Goal: Contribute content: Contribute content

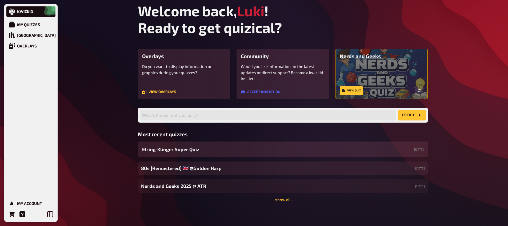
scroll to position [3, 0]
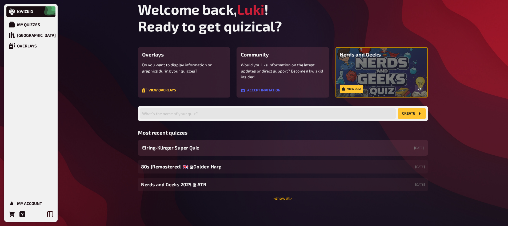
click at [285, 199] on link "- show all -" at bounding box center [282, 198] width 19 height 5
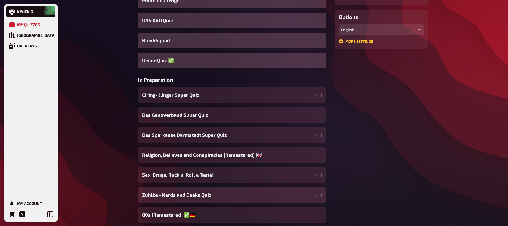
scroll to position [181, 0]
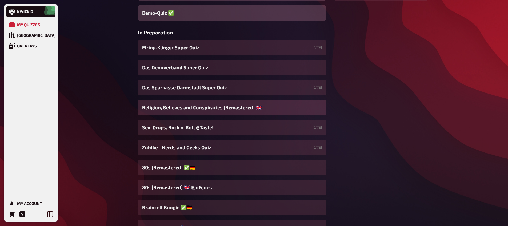
click at [194, 110] on span "Religion, Believes and Conspiracies [Remastered] ​🇬🇧​" at bounding box center [201, 107] width 119 height 7
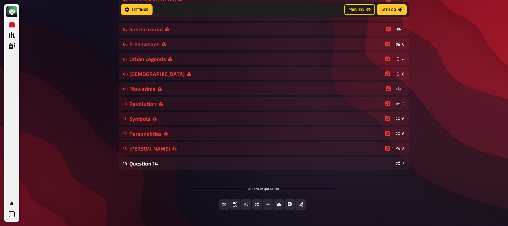
scroll to position [112, 0]
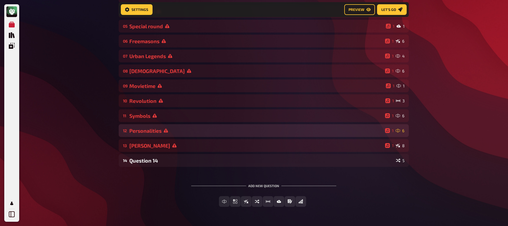
click at [161, 137] on div "12 Personalities 1 6" at bounding box center [264, 130] width 290 height 13
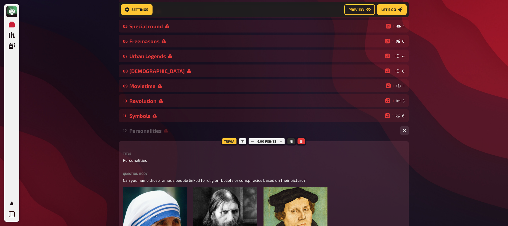
click at [161, 136] on div "12 Personalities 1 6" at bounding box center [264, 130] width 290 height 13
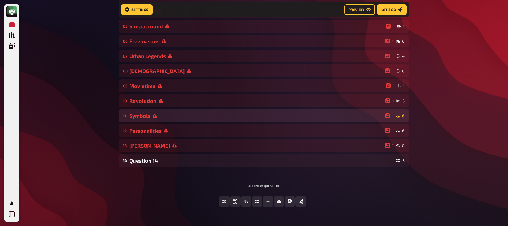
click at [168, 115] on div "Symbols" at bounding box center [255, 116] width 253 height 6
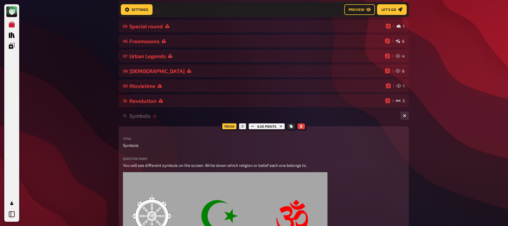
click at [168, 115] on div "Symbols" at bounding box center [262, 116] width 266 height 6
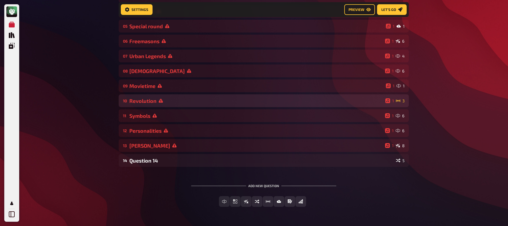
click at [170, 102] on div "Revolution" at bounding box center [256, 101] width 254 height 6
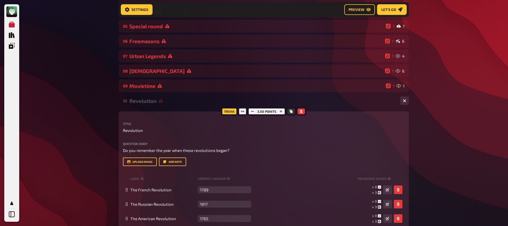
click at [170, 102] on div "Revolution" at bounding box center [262, 101] width 266 height 6
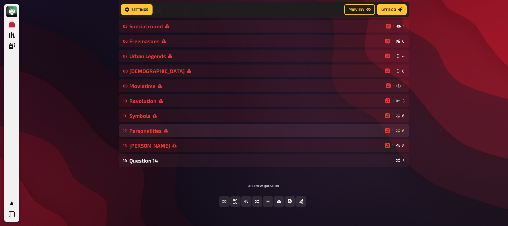
click at [177, 129] on div "Personalities" at bounding box center [255, 131] width 253 height 6
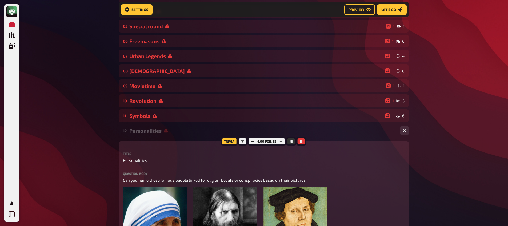
click at [177, 129] on div "Personalities" at bounding box center [262, 131] width 266 height 6
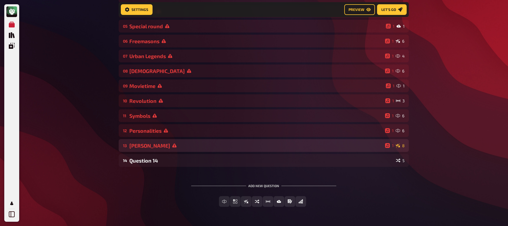
click at [174, 140] on div "13 [PERSON_NAME] 1 8" at bounding box center [264, 145] width 290 height 13
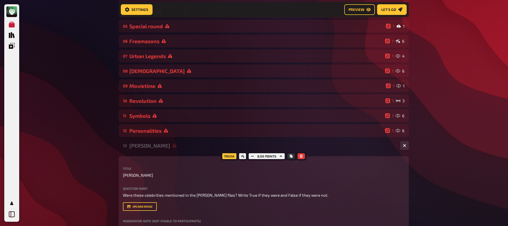
drag, startPoint x: 172, startPoint y: 146, endPoint x: 169, endPoint y: 155, distance: 9.7
click at [172, 146] on div "[PERSON_NAME]" at bounding box center [262, 146] width 266 height 6
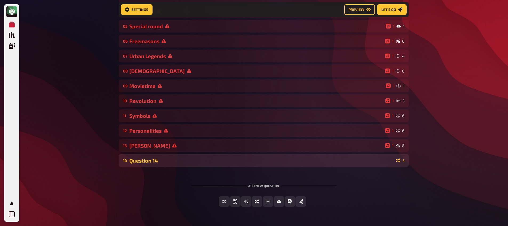
click at [167, 159] on div "Question 14" at bounding box center [261, 160] width 264 height 6
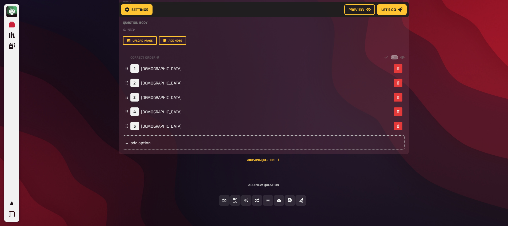
scroll to position [243, 0]
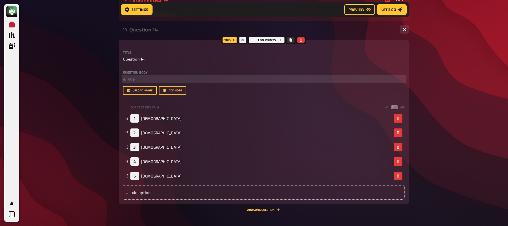
click at [159, 79] on p "﻿ empty" at bounding box center [263, 79] width 281 height 6
click at [202, 77] on span "Rank these religions from the oldest to the youngest based on their founding da…" at bounding box center [198, 78] width 151 height 5
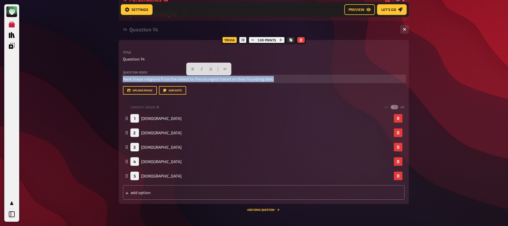
click at [202, 77] on span "Rank these religions from the oldest to the youngest based on their founding da…" at bounding box center [198, 78] width 151 height 5
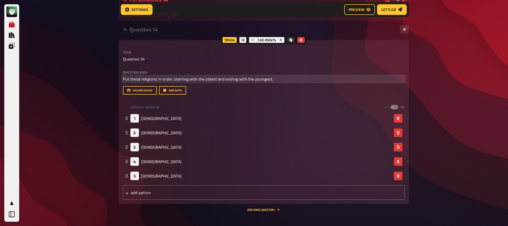
click at [215, 80] on span "Put these religions in order, starting with the oldest and ending with the youn…" at bounding box center [198, 78] width 150 height 5
click at [291, 80] on p "Put these religions in order, starting with the oldest (1) and ending with the …" at bounding box center [263, 79] width 281 height 6
click at [275, 80] on span "Put these religions in order, starting with the oldest (1) and ending with the …" at bounding box center [203, 78] width 160 height 5
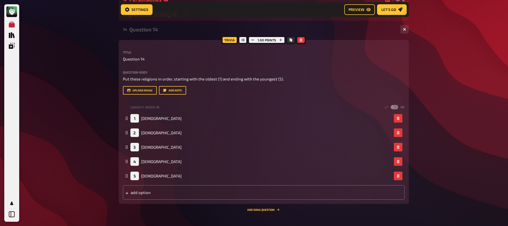
click at [51, 108] on div "My Quizzes Quiz Library Overlays My Account Home My Quizzes Religion, Believes …" at bounding box center [254, 23] width 508 height 533
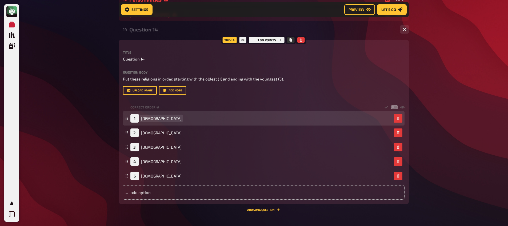
click at [147, 120] on span "[DEMOGRAPHIC_DATA]" at bounding box center [161, 118] width 41 height 5
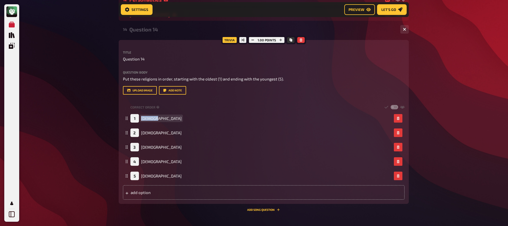
copy span "[DEMOGRAPHIC_DATA]"
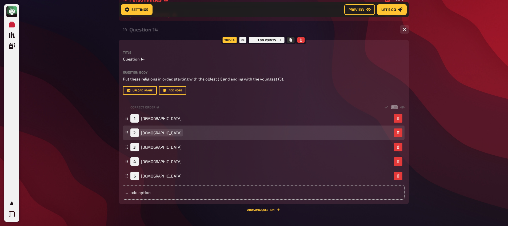
click at [151, 133] on span "[DEMOGRAPHIC_DATA]" at bounding box center [161, 132] width 41 height 5
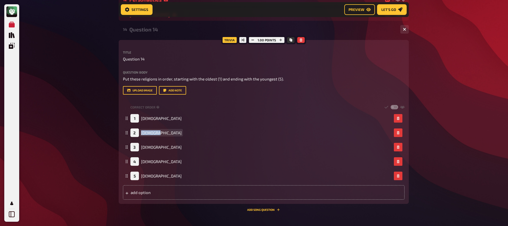
copy span "[DEMOGRAPHIC_DATA]"
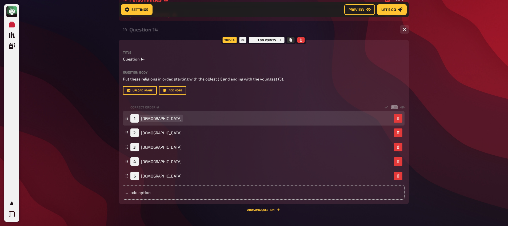
click at [145, 119] on span "[DEMOGRAPHIC_DATA]" at bounding box center [161, 118] width 41 height 5
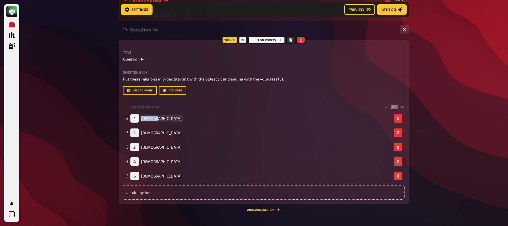
paste span
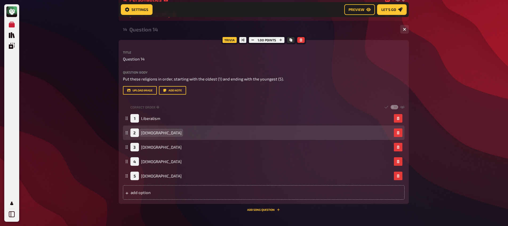
click at [145, 132] on span "[DEMOGRAPHIC_DATA]" at bounding box center [161, 132] width 41 height 5
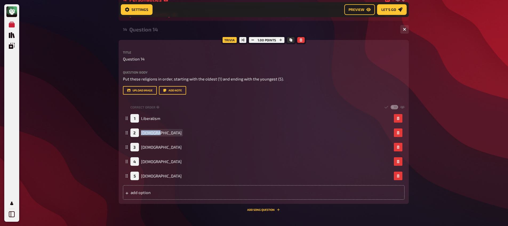
paste span
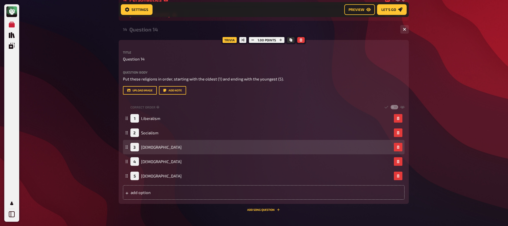
click at [148, 150] on div "3 [DEMOGRAPHIC_DATA]" at bounding box center [155, 147] width 51 height 9
click at [151, 147] on span "[DEMOGRAPHIC_DATA]" at bounding box center [161, 147] width 41 height 5
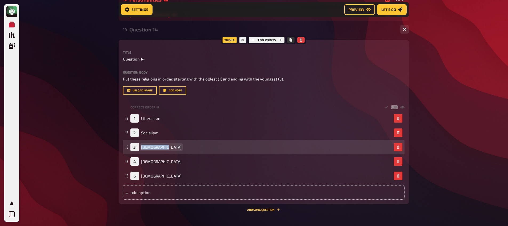
click at [151, 147] on span "[DEMOGRAPHIC_DATA]" at bounding box center [161, 147] width 41 height 5
paste span
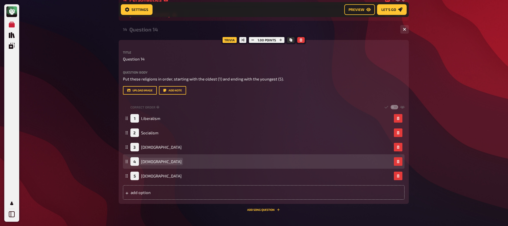
click at [145, 164] on span "[DEMOGRAPHIC_DATA]" at bounding box center [161, 161] width 41 height 5
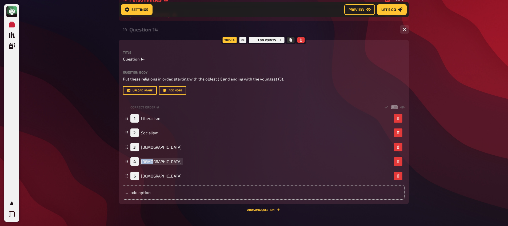
paste span
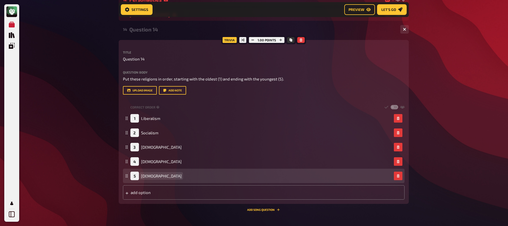
click at [152, 176] on span "[DEMOGRAPHIC_DATA]" at bounding box center [161, 175] width 41 height 5
paste span
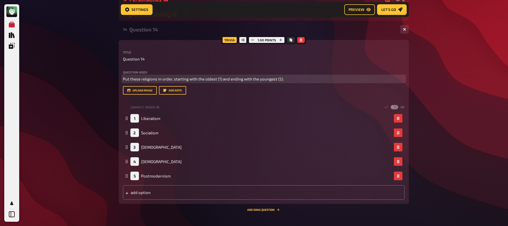
click at [217, 78] on span "Put these religions in order, starting with the oldest (1) and ending with the …" at bounding box center [203, 78] width 161 height 5
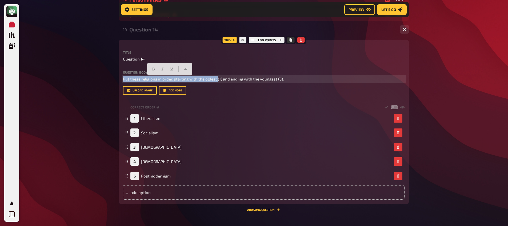
drag, startPoint x: 217, startPoint y: 80, endPoint x: 118, endPoint y: 79, distance: 98.9
click at [118, 79] on div "Home My Quizzes Religion, Believes and Conspiracies [Remastered] ​🇬🇧​ Setup Set…" at bounding box center [263, 23] width 298 height 533
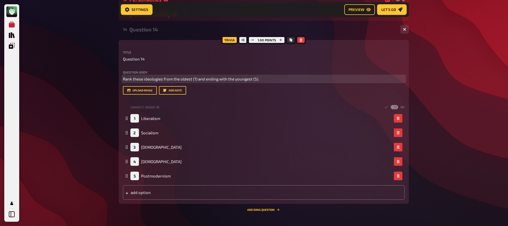
click at [197, 79] on span "Rank these ideologies from the oldest (1) and ending with the youngest (5)." at bounding box center [191, 78] width 136 height 5
drag, startPoint x: 198, startPoint y: 80, endPoint x: 251, endPoint y: 80, distance: 53.0
click at [251, 80] on span "Rank these ideologies from the oldest (1) and ending with the youngest (5)." at bounding box center [191, 78] width 136 height 5
click at [250, 82] on p "Rank these ideologies from the oldest (1) to the youngest (5)." at bounding box center [263, 79] width 281 height 6
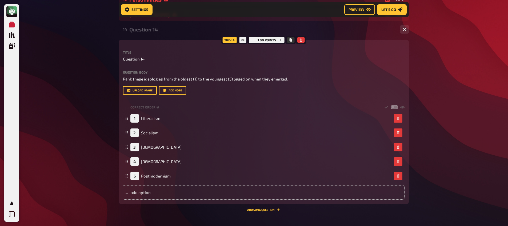
click at [25, 87] on div "My Quizzes Quiz Library Overlays My Account Home My Quizzes Religion, Believes …" at bounding box center [254, 23] width 508 height 533
click at [133, 59] on span "Question 14" at bounding box center [134, 59] width 22 height 6
click at [100, 72] on div "My Quizzes Quiz Library Overlays My Account Home My Quizzes Religion, Believes …" at bounding box center [254, 23] width 508 height 533
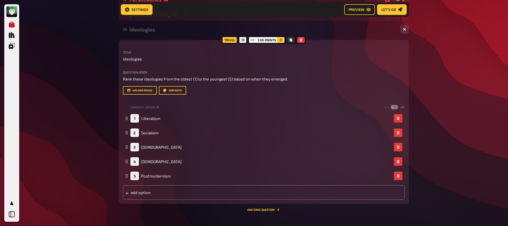
click at [281, 39] on button "button" at bounding box center [280, 40] width 7 height 6
click at [93, 99] on div "My Quizzes Quiz Library Overlays My Account Home My Quizzes Religion, Believes …" at bounding box center [254, 23] width 508 height 533
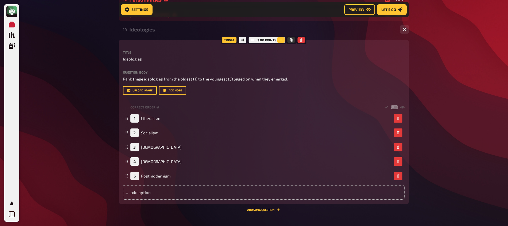
click at [281, 41] on icon "button" at bounding box center [280, 39] width 3 height 3
click at [98, 94] on div "My Quizzes Quiz Library Overlays My Account Home My Quizzes Religion, Believes …" at bounding box center [254, 23] width 508 height 533
click at [251, 40] on icon "button" at bounding box center [252, 39] width 3 height 3
click at [57, 123] on div "My Quizzes Quiz Library Overlays My Account Home My Quizzes Religion, Believes …" at bounding box center [254, 23] width 508 height 533
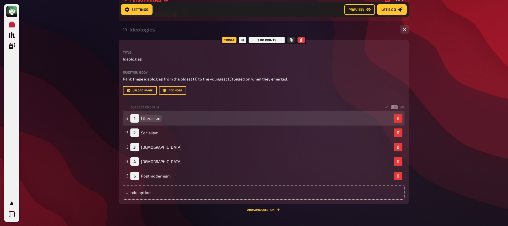
click at [153, 119] on span "Liberalism" at bounding box center [150, 118] width 19 height 5
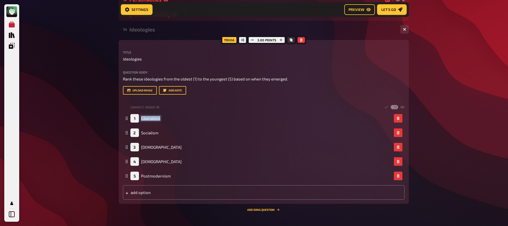
copy span "Liberalism"
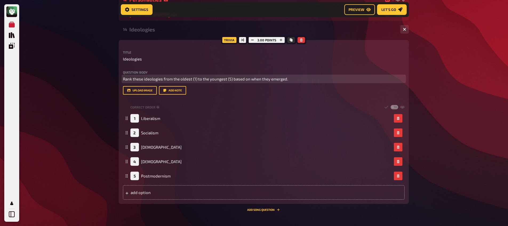
click at [165, 80] on span "Rank these ideologies from the oldest (1) to the youngest (5) based on when the…" at bounding box center [205, 78] width 165 height 5
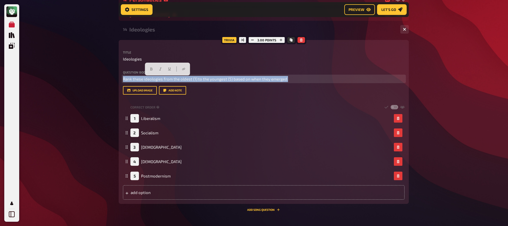
click at [165, 80] on span "Rank these ideologies from the oldest (1) to the youngest (5) based on when the…" at bounding box center [205, 78] width 165 height 5
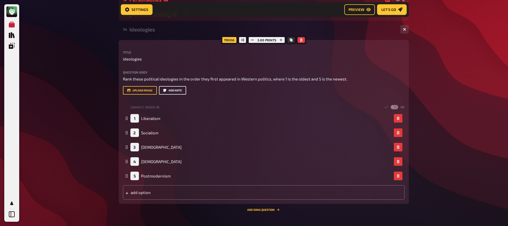
click at [180, 89] on button "Add note" at bounding box center [172, 90] width 27 height 9
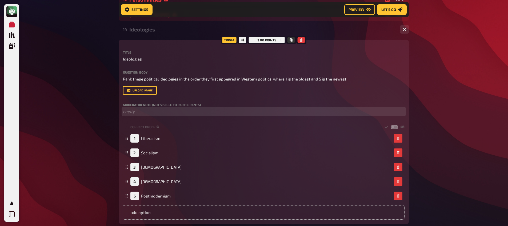
click at [129, 115] on p "﻿ empty" at bounding box center [263, 111] width 281 height 6
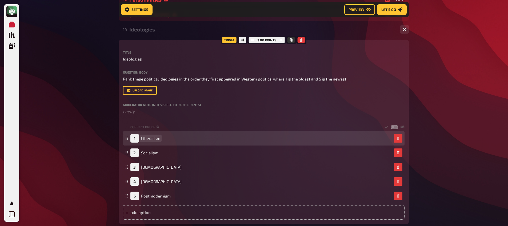
click at [147, 139] on span "Liberalism" at bounding box center [150, 138] width 19 height 5
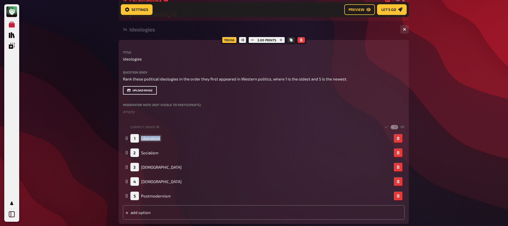
copy span "Liberalism"
click at [128, 105] on label "Moderator Note (not visible to participants)" at bounding box center [263, 104] width 281 height 3
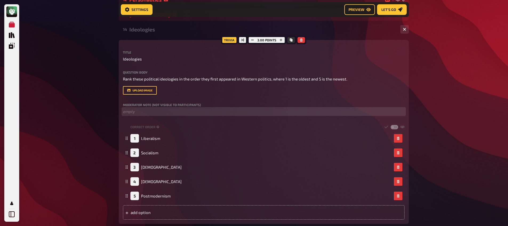
click at [132, 112] on p "﻿ empty" at bounding box center [263, 111] width 281 height 6
click at [279, 112] on span "Liberalism - Liberalism began to appear in European politics in the early 16th …" at bounding box center [202, 111] width 159 height 5
click at [280, 113] on span "Liberalism - Liberalism began to appear in European politics in the early 16th …" at bounding box center [203, 111] width 160 height 5
click at [279, 113] on span "Liberalism - Liberalism began to appear in European politics in the early 16th …" at bounding box center [203, 111] width 160 height 5
click at [405, 113] on div "Trivia 3.00 points Title Ideologies Question body Rank these political ideologi…" at bounding box center [264, 132] width 290 height 184
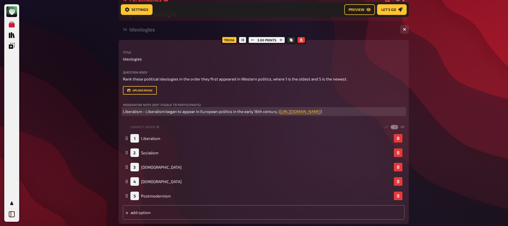
click at [404, 111] on p "Liberalism - Liberalism began to appear in European politics in the early 16th …" at bounding box center [263, 111] width 281 height 6
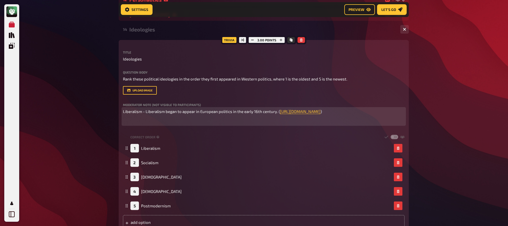
click at [135, 113] on span "Liberalism - Liberalism began to appear in European politics in the early 16th …" at bounding box center [201, 111] width 157 height 5
click at [129, 102] on icon "button" at bounding box center [129, 101] width 2 height 3
click at [134, 114] on span "Liberalism" at bounding box center [133, 111] width 20 height 5
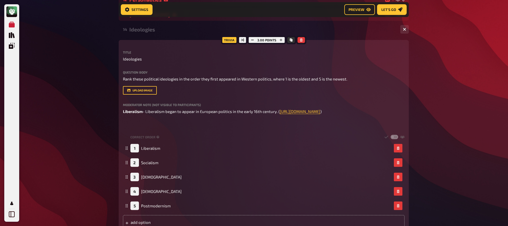
click at [139, 125] on div "Title Ideologies Question body Rank these political ideologies in the order the…" at bounding box center [263, 140] width 281 height 179
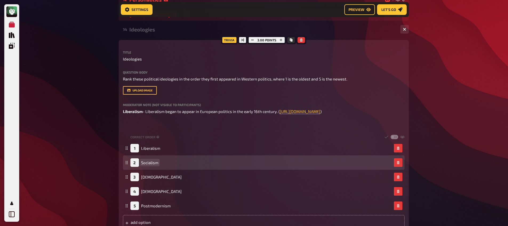
click at [144, 164] on span "Socialism" at bounding box center [149, 162] width 17 height 5
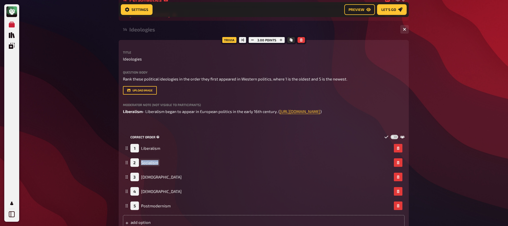
copy span "Socialism"
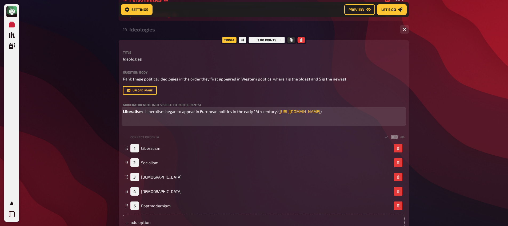
click at [135, 125] on p "﻿" at bounding box center [263, 122] width 281 height 6
click at [130, 118] on div "Liberalism - Liberalism began to appear in European politics in the early 16th …" at bounding box center [263, 116] width 281 height 16
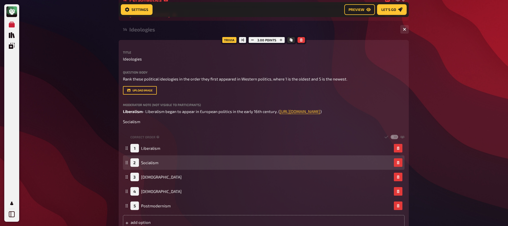
click at [137, 162] on div "2" at bounding box center [134, 162] width 9 height 9
click at [141, 162] on span "Socialism" at bounding box center [149, 162] width 17 height 5
click at [142, 162] on span "Socialism" at bounding box center [149, 162] width 17 height 5
click at [141, 164] on span "Socialism" at bounding box center [149, 162] width 17 height 5
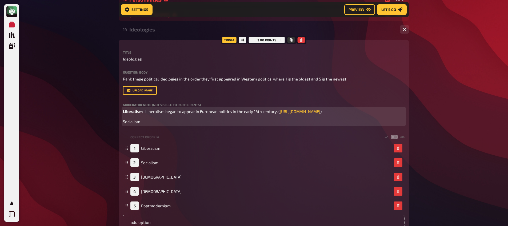
click at [150, 123] on p "Socialism" at bounding box center [263, 122] width 281 height 6
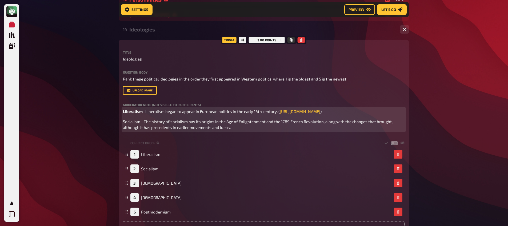
drag, startPoint x: 231, startPoint y: 123, endPoint x: 228, endPoint y: 123, distance: 3.2
click at [231, 123] on span "Socialism - The history of socialism has its origins in the Age of Enlightenmen…" at bounding box center [258, 124] width 270 height 11
drag, startPoint x: 224, startPoint y: 121, endPoint x: 264, endPoint y: 124, distance: 39.3
click at [264, 124] on span "Socialism - The history of socialism has its origins in the Age of Enlightenmen…" at bounding box center [258, 124] width 270 height 11
copy span "Age of Enlightenment"
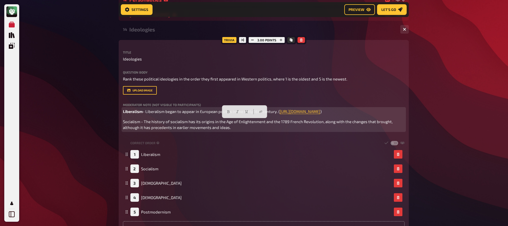
click at [265, 124] on span "Socialism - The history of socialism has its origins in the Age of Enlightenmen…" at bounding box center [258, 124] width 270 height 11
click at [264, 130] on p "Socialism - The history of socialism has its origins in the Age of Enlightenmen…" at bounding box center [263, 125] width 281 height 12
click at [249, 128] on span "Socialism - The history of socialism has its origins in the Age of Enlightenmen…" at bounding box center [261, 124] width 277 height 11
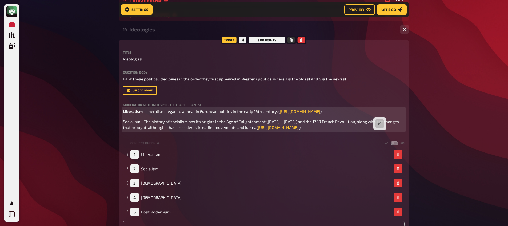
click at [246, 128] on span "Socialism - The history of socialism has its origins in the Age of Enlightenmen…" at bounding box center [261, 124] width 277 height 11
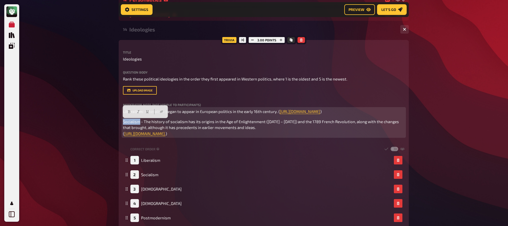
drag, startPoint x: 139, startPoint y: 122, endPoint x: 120, endPoint y: 122, distance: 19.2
click at [120, 122] on div "Trivia 3.00 points Title Ideologies Question body Rank these political ideologi…" at bounding box center [264, 143] width 290 height 206
click at [129, 112] on icon "button" at bounding box center [129, 111] width 3 height 3
click at [158, 125] on p "Socialism - The history of socialism has its origins in the Age of Enlightenmen…" at bounding box center [263, 128] width 281 height 18
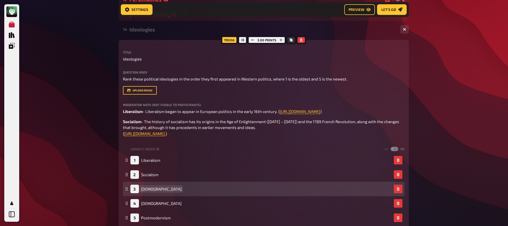
click at [152, 191] on span "[DEMOGRAPHIC_DATA]" at bounding box center [161, 189] width 41 height 5
copy span "[DEMOGRAPHIC_DATA]"
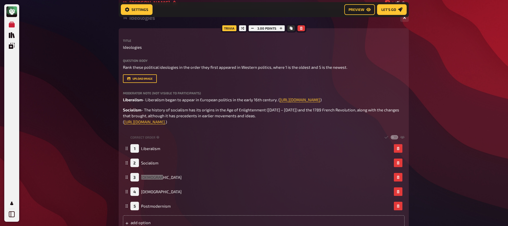
scroll to position [283, 0]
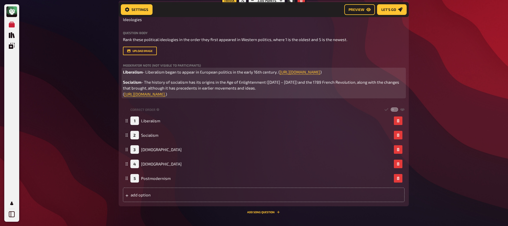
click at [389, 94] on p "Socialism - The history of socialism has its origins in the Age of Enlightenmen…" at bounding box center [263, 88] width 281 height 18
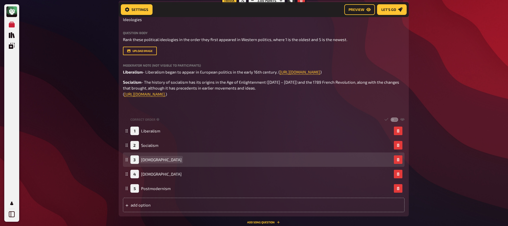
click at [147, 160] on span "[DEMOGRAPHIC_DATA]" at bounding box center [161, 159] width 41 height 5
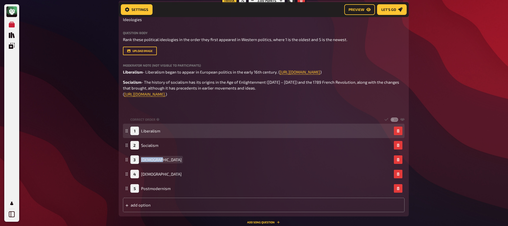
copy span "[DEMOGRAPHIC_DATA]"
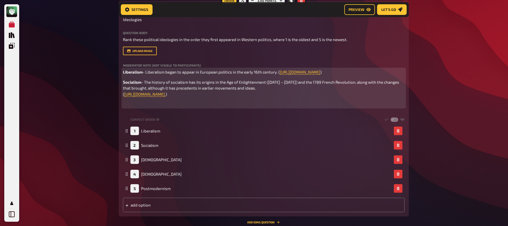
click at [129, 105] on p "﻿" at bounding box center [263, 104] width 281 height 6
click at [129, 105] on span "[DEMOGRAPHIC_DATA]" at bounding box center [143, 104] width 41 height 5
click at [130, 95] on icon "button" at bounding box center [129, 94] width 2 height 3
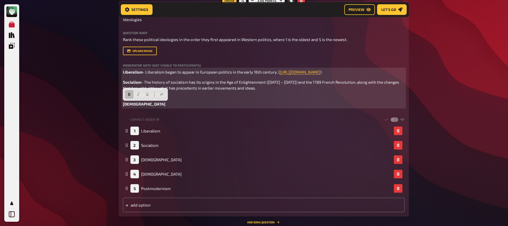
click at [154, 104] on p "[DEMOGRAPHIC_DATA]" at bounding box center [263, 104] width 281 height 6
click at [153, 106] on p "[DEMOGRAPHIC_DATA] -" at bounding box center [263, 104] width 281 height 6
click at [137, 105] on span "[DEMOGRAPHIC_DATA] -" at bounding box center [145, 104] width 45 height 5
click at [155, 104] on p "[DEMOGRAPHIC_DATA] -" at bounding box center [263, 104] width 281 height 6
drag, startPoint x: 152, startPoint y: 103, endPoint x: 147, endPoint y: 104, distance: 5.1
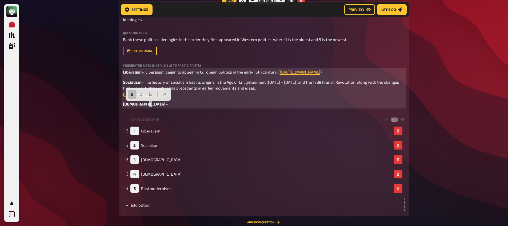
click at [147, 104] on p "[DEMOGRAPHIC_DATA] -" at bounding box center [263, 104] width 281 height 6
click at [133, 93] on icon "button" at bounding box center [131, 94] width 3 height 3
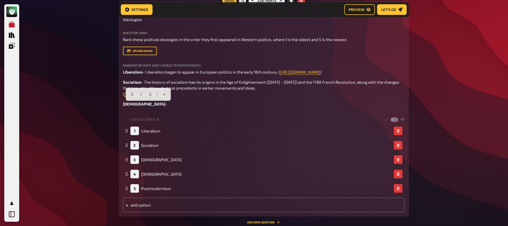
click at [156, 108] on div "Title Ideologies Question body Rank these political ideologies in the order the…" at bounding box center [263, 111] width 281 height 201
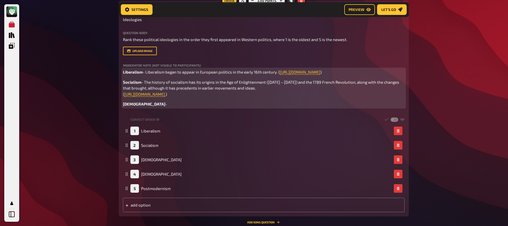
click at [153, 104] on p "[DEMOGRAPHIC_DATA] -" at bounding box center [263, 104] width 281 height 6
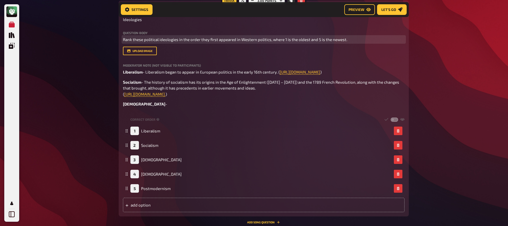
click at [162, 39] on span "Rank these political ideologies in the order they first appeared in Western pol…" at bounding box center [235, 39] width 224 height 5
drag, startPoint x: 347, startPoint y: 40, endPoint x: 127, endPoint y: 44, distance: 220.1
click at [124, 44] on div "Question body Rank these political ideologies in the order they first appeared …" at bounding box center [263, 43] width 281 height 24
click at [344, 49] on div "upload image" at bounding box center [263, 51] width 281 height 9
click at [346, 41] on p "Rank these political ideologies in the order they first appeared in Western pol…" at bounding box center [263, 40] width 281 height 6
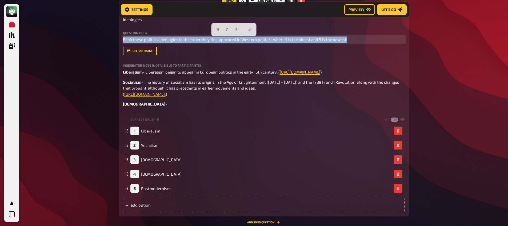
drag, startPoint x: 294, startPoint y: 40, endPoint x: 96, endPoint y: 41, distance: 198.5
click at [96, 41] on div "My Quizzes Quiz Library Overlays My Account Home My Quizzes Religion, Believes …" at bounding box center [254, 9] width 508 height 585
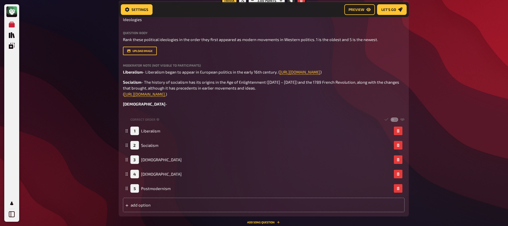
click at [83, 46] on div "My Quizzes Quiz Library Overlays My Account Home My Quizzes Religion, Believes …" at bounding box center [254, 9] width 508 height 585
click at [242, 41] on span "Rank these political ideologies in the order they first appeared as modern move…" at bounding box center [250, 39] width 255 height 5
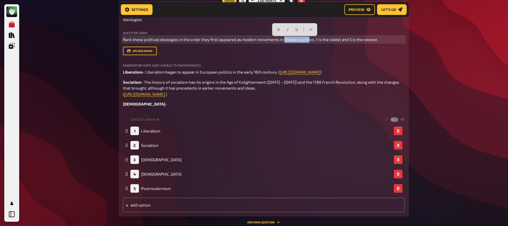
drag, startPoint x: 283, startPoint y: 40, endPoint x: 307, endPoint y: 41, distance: 24.0
click at [307, 41] on span "Rank these political ideologies in the order they first appeared as modern move…" at bounding box center [250, 39] width 255 height 5
click at [258, 41] on span "Rank these political ideologies in the order they first appeared as modern move…" at bounding box center [250, 39] width 255 height 5
drag, startPoint x: 241, startPoint y: 41, endPoint x: 312, endPoint y: 39, distance: 71.7
click at [312, 39] on span "Rank these political ideologies in the order they first appeared as modern move…" at bounding box center [250, 39] width 255 height 5
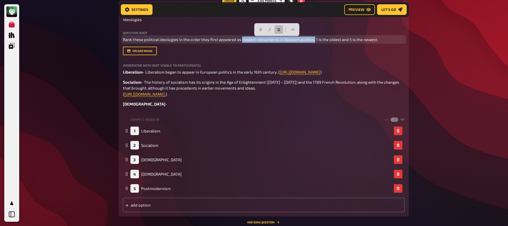
click at [278, 29] on icon "button" at bounding box center [278, 29] width 3 height 3
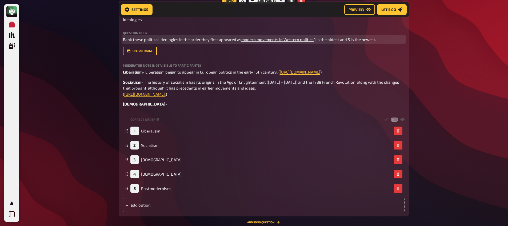
click at [206, 42] on span "Rank these political ideologies in the order they first appeared as" at bounding box center [182, 39] width 118 height 5
click at [206, 40] on span "Rank these political ideologies in the order they first appeared as" at bounding box center [182, 39] width 118 height 5
click at [207, 40] on span "Rank these political ideologies in the order they first appeared as" at bounding box center [182, 39] width 118 height 5
click at [231, 29] on icon "button" at bounding box center [232, 29] width 3 height 3
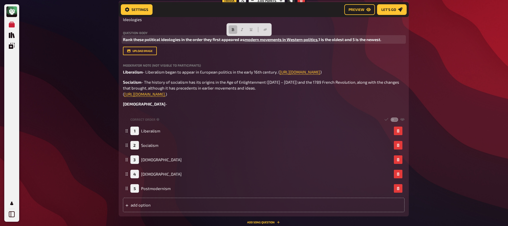
click at [208, 39] on span "Rank these political ideologies in the order they first appeared as" at bounding box center [184, 39] width 122 height 5
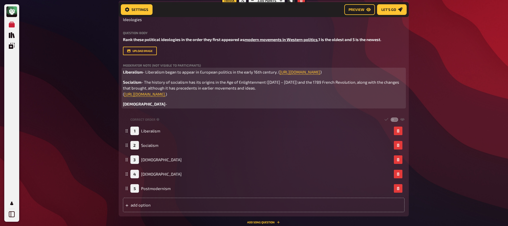
click at [155, 106] on p "[DEMOGRAPHIC_DATA] -" at bounding box center [263, 104] width 281 height 6
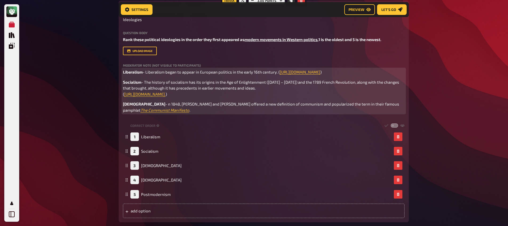
click at [150, 105] on span "- n 1848, [PERSON_NAME] and [PERSON_NAME] offered a new definition of communism…" at bounding box center [261, 107] width 277 height 11
click at [173, 112] on p "Communism - In [DATE], [PERSON_NAME] and [PERSON_NAME] offered a new definition…" at bounding box center [263, 107] width 281 height 12
click at [149, 106] on span "- n 1848, [PERSON_NAME] and [PERSON_NAME] offered a new definition of communism…" at bounding box center [261, 107] width 277 height 11
click at [171, 112] on p "Communism - In [DATE], [PERSON_NAME] and [PERSON_NAME] offered a new definition…" at bounding box center [263, 107] width 281 height 12
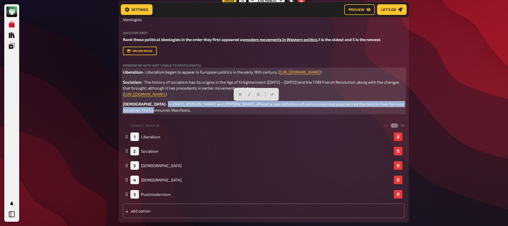
drag, startPoint x: 148, startPoint y: 112, endPoint x: 149, endPoint y: 104, distance: 7.8
click at [149, 104] on p "Communism - In [DATE], [PERSON_NAME] and [PERSON_NAME] offered a new definition…" at bounding box center [263, 107] width 281 height 12
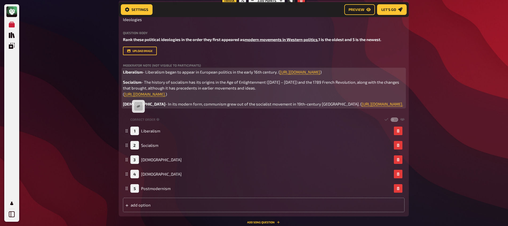
click at [149, 107] on p "Communism - In its modern form, communism grew out of the socialist movement in…" at bounding box center [263, 104] width 281 height 6
click at [316, 105] on span "- In its modern form, communism grew out of the socialist movement in 19th-cent…" at bounding box center [263, 104] width 196 height 5
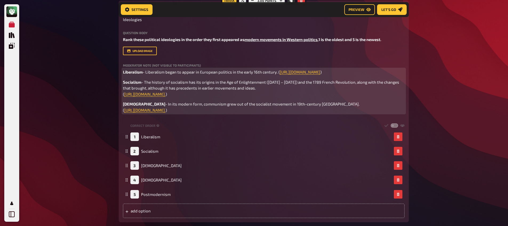
click at [129, 111] on p "Communism - In its modern form, communism grew out of the socialist movement in…" at bounding box center [263, 107] width 281 height 12
click at [165, 112] on span ")" at bounding box center [165, 110] width 1 height 5
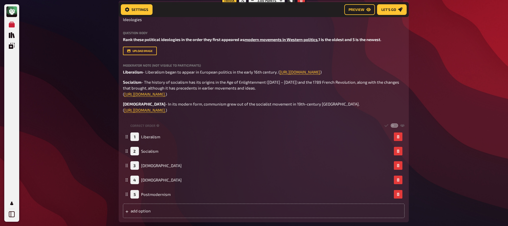
click at [103, 114] on div "My Quizzes Quiz Library Overlays My Account Home My Quizzes Religion, Believes …" at bounding box center [254, 12] width 508 height 591
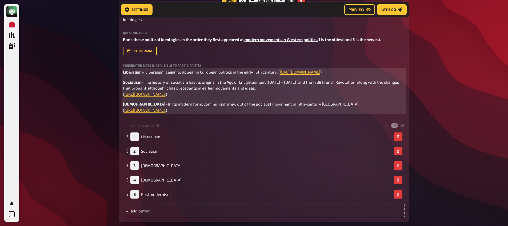
click at [325, 101] on div "Liberalism - Liberalism began to appear in European politics in the early 16th …" at bounding box center [263, 91] width 281 height 44
click at [325, 104] on p "Communism - In its modern form, communism grew out of the socialist movement in…" at bounding box center [263, 107] width 281 height 12
click at [329, 105] on p "Communism - In its modern form, communism grew out of the socialist movement in…" at bounding box center [263, 107] width 281 height 12
drag, startPoint x: 329, startPoint y: 105, endPoint x: 317, endPoint y: 105, distance: 11.5
click at [317, 105] on p "Communism - In its modern form, communism grew out of the socialist movement in…" at bounding box center [263, 107] width 281 height 12
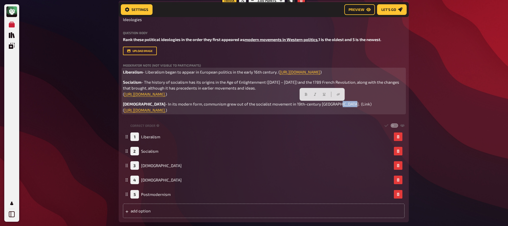
click at [317, 105] on span "- In its modern form, communism grew out of the socialist movement in 19th-cent…" at bounding box center [247, 107] width 248 height 11
drag, startPoint x: 328, startPoint y: 104, endPoint x: 317, endPoint y: 105, distance: 11.5
click at [317, 105] on p "Communism - In its modern form, communism grew out of the socialist movement in…" at bounding box center [263, 107] width 281 height 12
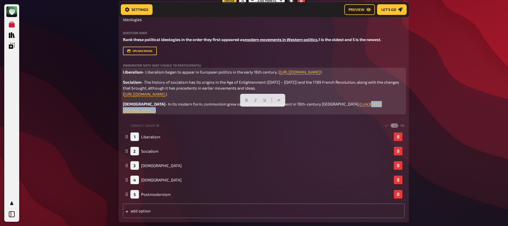
drag, startPoint x: 295, startPoint y: 118, endPoint x: 119, endPoint y: 112, distance: 175.7
click at [120, 112] on div "Sorting Question Trivia 3.00 points Title Ideologies Question body Rank these p…" at bounding box center [264, 112] width 290 height 222
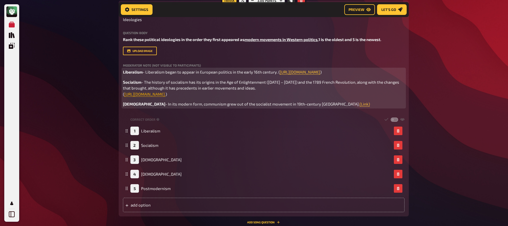
click at [165, 95] on span "[URL][DOMAIN_NAME]." at bounding box center [144, 94] width 41 height 5
click at [224, 84] on icon "button" at bounding box center [224, 84] width 3 height 3
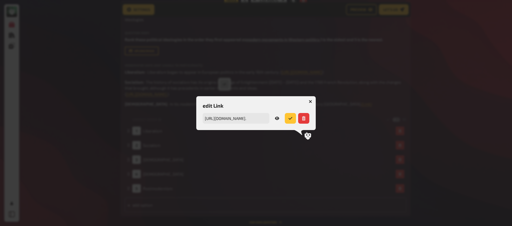
click at [277, 118] on icon at bounding box center [277, 118] width 4 height 4
click at [309, 102] on icon "button" at bounding box center [310, 101] width 3 height 3
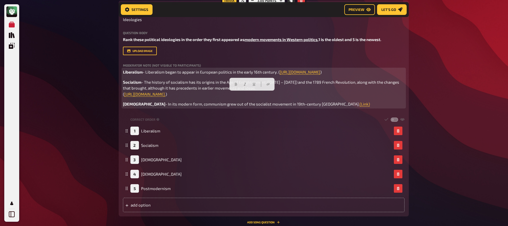
drag, startPoint x: 375, startPoint y: 94, endPoint x: 301, endPoint y: 89, distance: 74.0
click at [301, 89] on p "Socialism - The history of socialism has its origins in the Age of Enlightenmen…" at bounding box center [263, 88] width 281 height 18
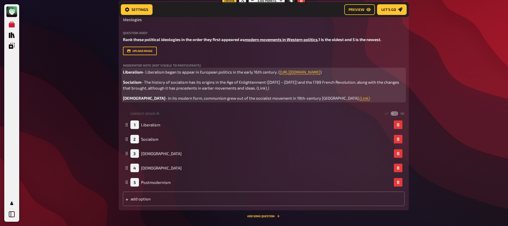
drag, startPoint x: 273, startPoint y: 88, endPoint x: 266, endPoint y: 91, distance: 7.4
click at [273, 88] on p "Socialism - The history of socialism has its origins in the Age of Enlightenmen…" at bounding box center [263, 85] width 281 height 12
drag, startPoint x: 259, startPoint y: 87, endPoint x: 247, endPoint y: 91, distance: 13.3
click at [247, 91] on p "Socialism - The history of socialism has its origins in the Age of Enlightenmen…" at bounding box center [263, 85] width 281 height 12
click at [301, 94] on div "Liberalism - Liberalism began to appear in European politics in the early 16th …" at bounding box center [263, 85] width 281 height 32
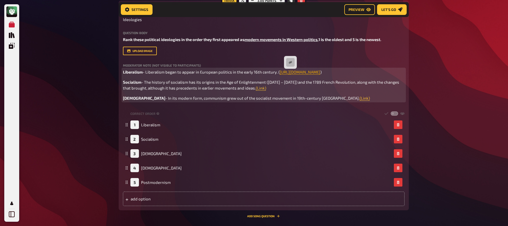
click at [290, 73] on span "[URL][DOMAIN_NAME]" at bounding box center [300, 72] width 41 height 5
click at [289, 61] on icon "button" at bounding box center [290, 62] width 3 height 3
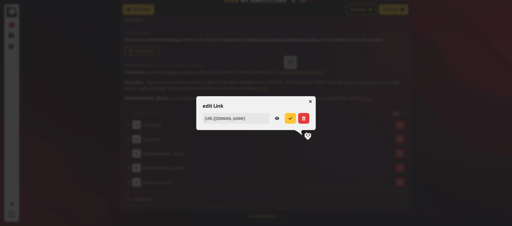
click at [276, 120] on icon at bounding box center [277, 118] width 4 height 4
click at [311, 100] on icon "button" at bounding box center [310, 101] width 3 height 3
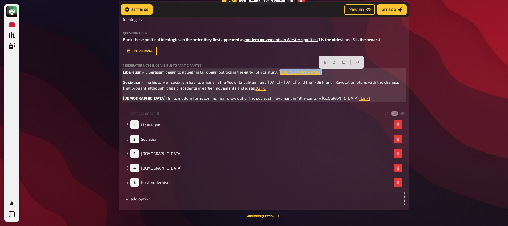
drag, startPoint x: 278, startPoint y: 74, endPoint x: 281, endPoint y: 78, distance: 4.9
click at [281, 78] on div "Liberalism - Liberalism began to appear in European politics in the early 16th …" at bounding box center [263, 85] width 281 height 32
click at [290, 73] on p "Liberalism - Liberalism began to appear in European politics in the early 16th …" at bounding box center [263, 72] width 281 height 6
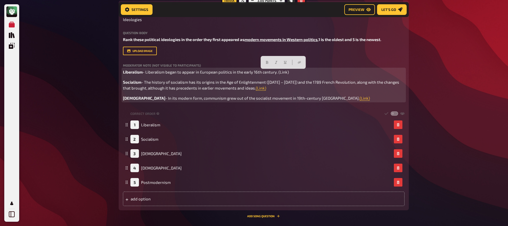
drag, startPoint x: 293, startPoint y: 75, endPoint x: 278, endPoint y: 75, distance: 15.7
click at [278, 75] on p "Liberalism - Liberalism began to appear in European politics in the early 16th …" at bounding box center [263, 72] width 281 height 6
click at [285, 95] on div "Liberalism - Liberalism began to appear in European politics in the early 16th …" at bounding box center [263, 85] width 281 height 32
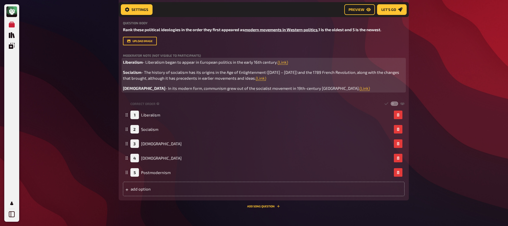
scroll to position [293, 0]
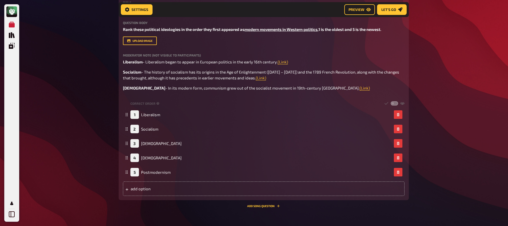
click at [379, 92] on div "Title Ideologies Question body Rank these political ideologies in the order the…" at bounding box center [263, 98] width 281 height 195
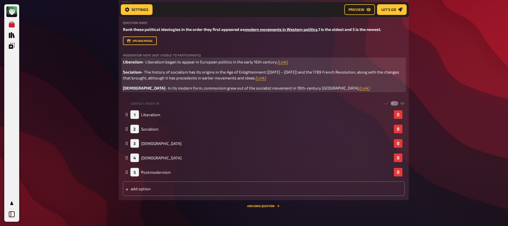
click at [359, 89] on p "Communism - In its modern form, communism grew out of the socialist movement in…" at bounding box center [263, 88] width 281 height 6
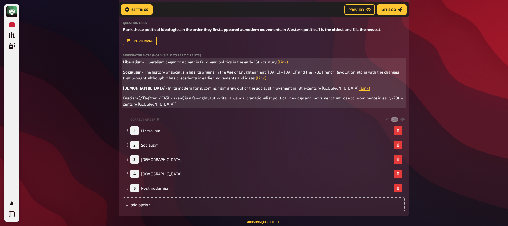
click at [185, 99] on span "Fascism (/ˈfæʃɪzəm/ FASH-iz-əm) is a far-right, authoritarian, and ultranationa…" at bounding box center [263, 100] width 281 height 11
drag, startPoint x: 188, startPoint y: 100, endPoint x: 138, endPoint y: 101, distance: 49.3
click at [138, 101] on p "Fascism (/ˈfæʃɪzəm/ FASH-iz-əm) is a far-right, authoritarian, and ultranationa…" at bounding box center [263, 101] width 281 height 12
drag, startPoint x: 138, startPoint y: 101, endPoint x: 118, endPoint y: 100, distance: 20.0
click at [119, 100] on div "Sorting Question Trivia 3.00 points Title Ideologies Question body Rank these p…" at bounding box center [264, 103] width 290 height 226
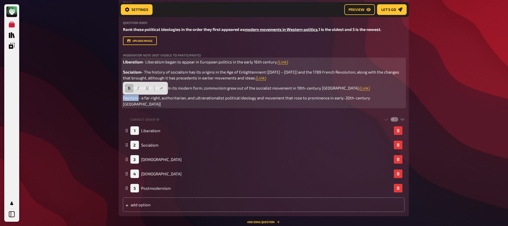
click at [129, 87] on icon "button" at bounding box center [129, 88] width 2 height 3
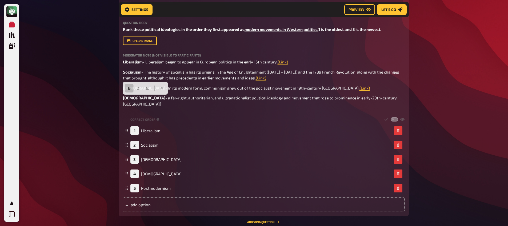
click at [186, 102] on div "Title Ideologies Question body Rank these political ideologies in the order the…" at bounding box center [263, 106] width 281 height 211
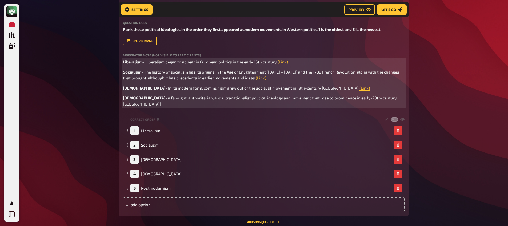
click at [390, 96] on p "Fascism - a far-right, authoritarian, and ultranationalist political ideology a…" at bounding box center [263, 101] width 281 height 12
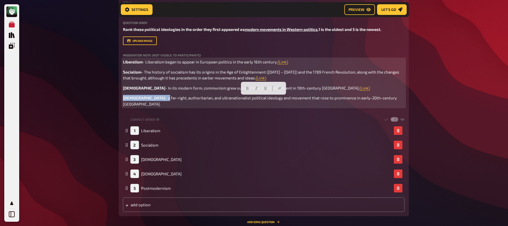
drag, startPoint x: 143, startPoint y: 99, endPoint x: 472, endPoint y: 95, distance: 329.4
click at [472, 95] on div "My Quizzes Quiz Library Overlays My Account Home My Quizzes Religion, Believes …" at bounding box center [254, 4] width 508 height 595
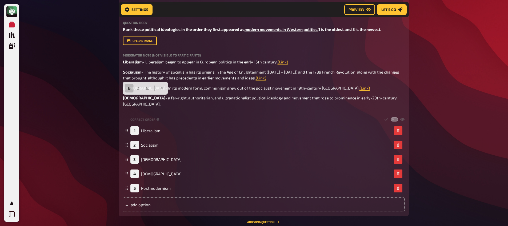
click at [377, 104] on div "Title Ideologies Question body Rank these political ideologies in the order the…" at bounding box center [263, 106] width 281 height 211
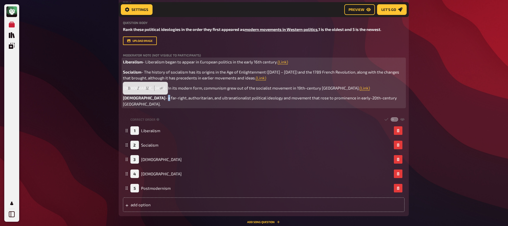
drag, startPoint x: 388, startPoint y: 99, endPoint x: 142, endPoint y: 101, distance: 246.2
click at [142, 101] on p "Fascism - a far-right, authoritarian, and ultranationalist political ideology a…" at bounding box center [263, 101] width 281 height 12
click at [146, 101] on p "Fascism - a far-right, authoritarian, and ultranationalist political ideology a…" at bounding box center [263, 101] width 281 height 12
click at [387, 98] on p "Fascism - a far-right, authoritarian, and ultranationalist political ideology a…" at bounding box center [263, 101] width 281 height 12
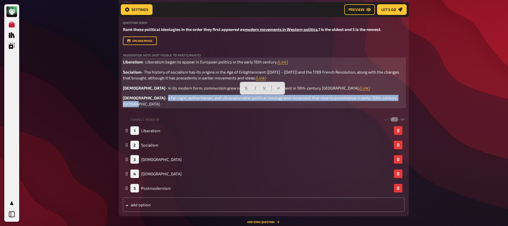
drag, startPoint x: 386, startPoint y: 99, endPoint x: 142, endPoint y: 102, distance: 244.3
click at [142, 102] on p "Fascism - a far-right, authoritarian, and ultranationalist political ideology a…" at bounding box center [263, 101] width 281 height 12
drag, startPoint x: 142, startPoint y: 99, endPoint x: 423, endPoint y: 109, distance: 281.0
click at [423, 109] on div "My Quizzes Quiz Library Overlays My Account Home My Quizzes Religion, Believes …" at bounding box center [254, 4] width 508 height 595
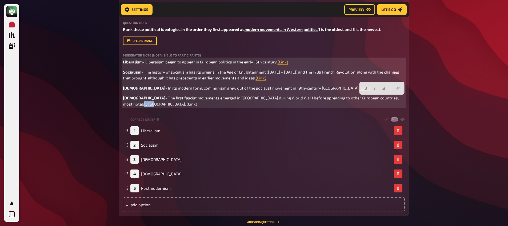
drag, startPoint x: 398, startPoint y: 97, endPoint x: 385, endPoint y: 100, distance: 12.9
click at [385, 100] on p "Fascism - The first fascist movements emerged in [GEOGRAPHIC_DATA] during World…" at bounding box center [263, 101] width 281 height 12
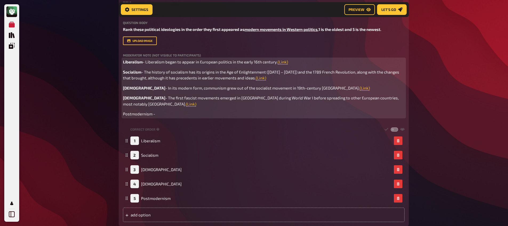
click at [137, 111] on span "Postmodernism -" at bounding box center [139, 113] width 32 height 5
click at [128, 99] on icon "button" at bounding box center [129, 98] width 2 height 3
click at [159, 111] on p "Postmodernism -" at bounding box center [263, 114] width 281 height 6
drag, startPoint x: 172, startPoint y: 110, endPoint x: 119, endPoint y: 109, distance: 52.8
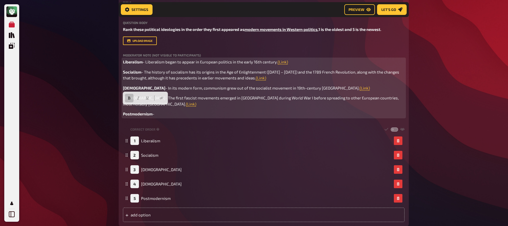
click at [119, 109] on div "Sorting Question Trivia 3.00 points Title Ideologies Question body Rank these p…" at bounding box center [264, 108] width 290 height 236
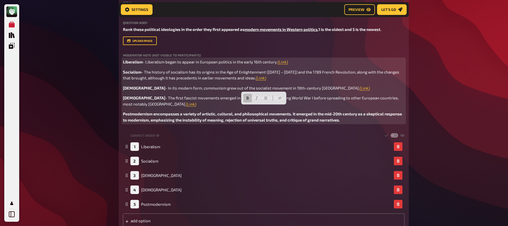
drag, startPoint x: 349, startPoint y: 116, endPoint x: 110, endPoint y: 104, distance: 239.6
click at [110, 104] on div "My Quizzes Quiz Library Overlays My Account Home My Quizzes Religion, Believes …" at bounding box center [254, 12] width 508 height 611
click at [134, 111] on span "Postmodernism encompasses a variety of artistic, cultural, and philosophical mo…" at bounding box center [263, 116] width 280 height 11
drag, startPoint x: 154, startPoint y: 108, endPoint x: 341, endPoint y: 118, distance: 187.5
click at [341, 118] on div "Title Ideologies Question body Rank these political ideologies in the order the…" at bounding box center [263, 114] width 281 height 227
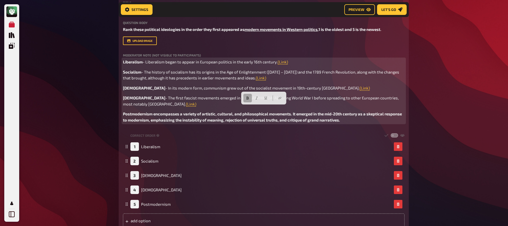
click at [248, 97] on icon "button" at bounding box center [247, 97] width 3 height 3
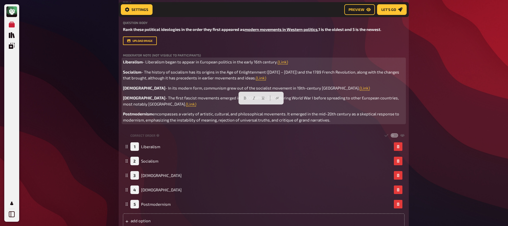
click at [154, 111] on span "encompasses a variety of artistic, cultural, and philosophical movements. It em…" at bounding box center [261, 116] width 277 height 11
click at [342, 114] on p "Postmodernism - encompasses a variety of artistic, cultural, and philosophical …" at bounding box center [263, 117] width 281 height 12
click at [345, 115] on p "Postmodernism - encompasses a variety of artistic, cultural, and philosophical …" at bounding box center [263, 117] width 281 height 12
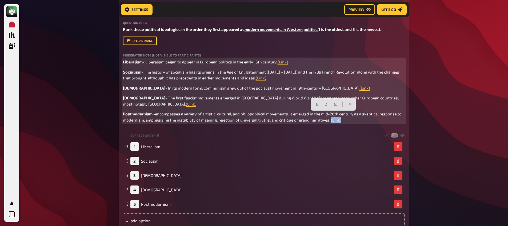
drag, startPoint x: 342, startPoint y: 115, endPoint x: 328, endPoint y: 116, distance: 13.7
click at [328, 116] on p "Postmodernism - encompasses a variety of artistic, cultural, and philosophical …" at bounding box center [263, 117] width 281 height 12
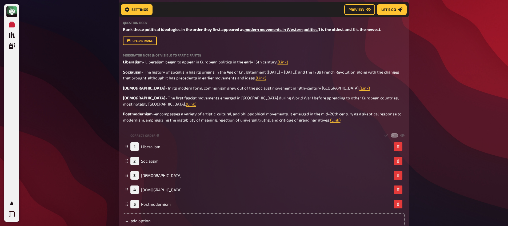
click at [472, 117] on div "My Quizzes Quiz Library Overlays My Account Home My Quizzes Religion, Believes …" at bounding box center [254, 12] width 508 height 611
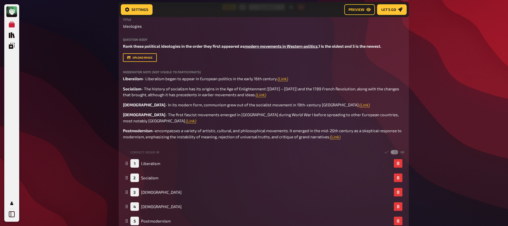
scroll to position [276, 0]
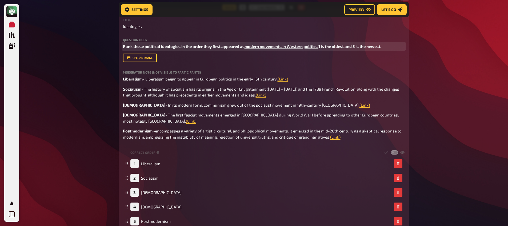
click at [152, 47] on span "Rank these political ideologies in the order they first appeared as" at bounding box center [184, 46] width 122 height 5
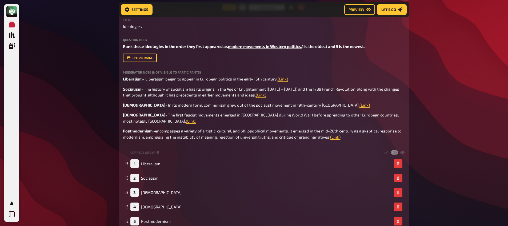
click at [64, 70] on div "My Quizzes Quiz Library Overlays My Account Home My Quizzes Religion, Believes …" at bounding box center [254, 29] width 508 height 611
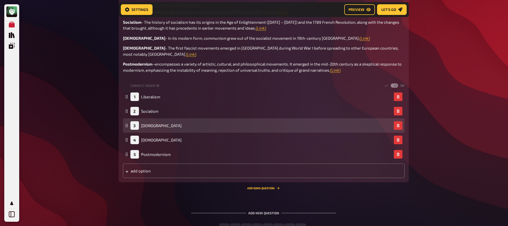
scroll to position [380, 0]
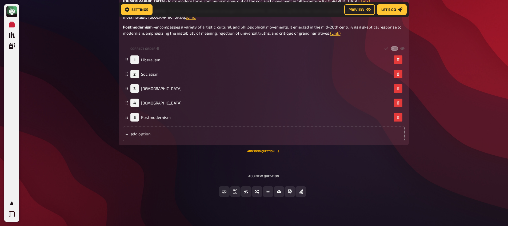
click at [263, 149] on button "Add Song question" at bounding box center [263, 150] width 33 height 3
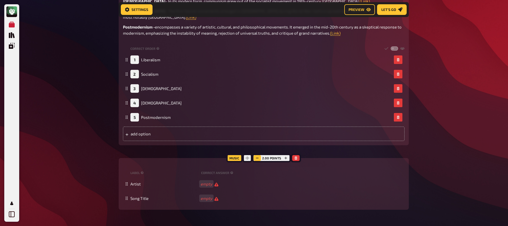
click at [257, 156] on icon "button" at bounding box center [257, 157] width 3 height 3
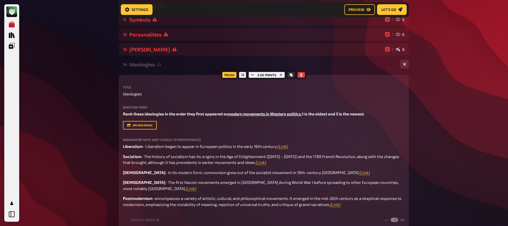
click at [156, 65] on div "Ideologies" at bounding box center [262, 64] width 266 height 6
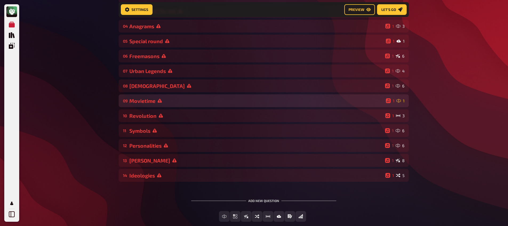
scroll to position [124, 0]
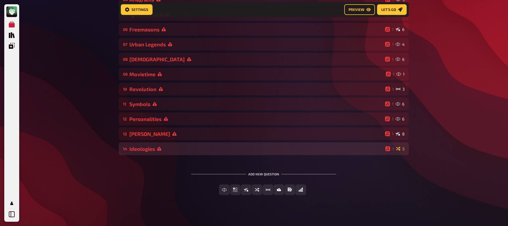
click at [156, 152] on div "14 Ideologies 1 5" at bounding box center [264, 148] width 290 height 13
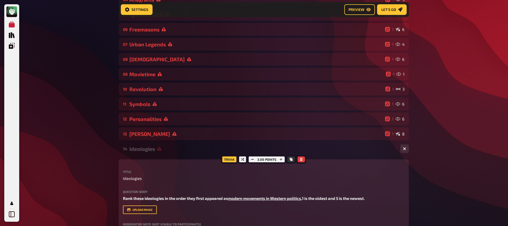
click at [155, 148] on div "Ideologies" at bounding box center [262, 149] width 266 height 6
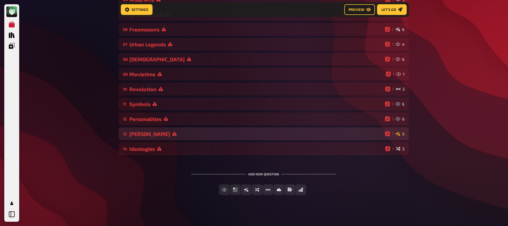
click at [172, 135] on icon at bounding box center [174, 134] width 4 height 4
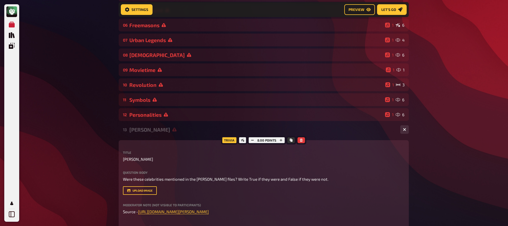
scroll to position [128, 0]
click at [140, 127] on div "13 [PERSON_NAME] 1 8" at bounding box center [264, 129] width 290 height 13
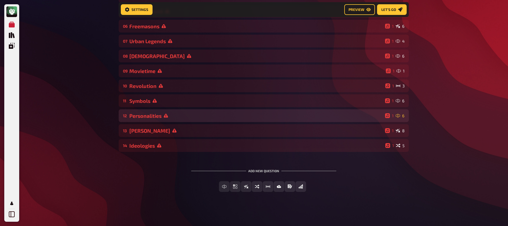
click at [147, 119] on div "12 Personalities 1 6" at bounding box center [264, 115] width 290 height 13
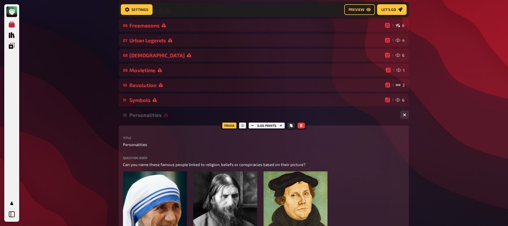
click at [147, 119] on div "12 Personalities 1 6" at bounding box center [264, 114] width 290 height 13
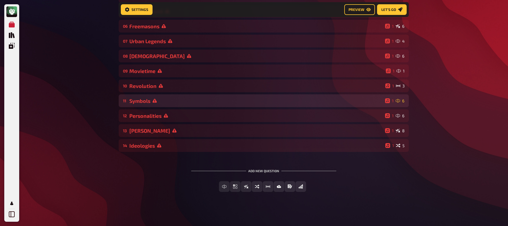
click at [140, 100] on div "Symbols" at bounding box center [255, 101] width 253 height 6
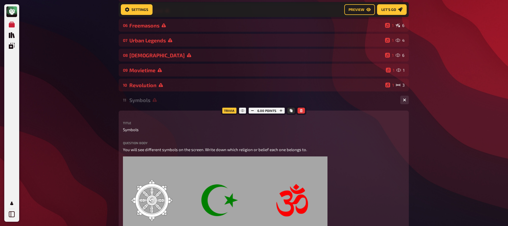
click at [140, 100] on div "Symbols" at bounding box center [262, 100] width 266 height 6
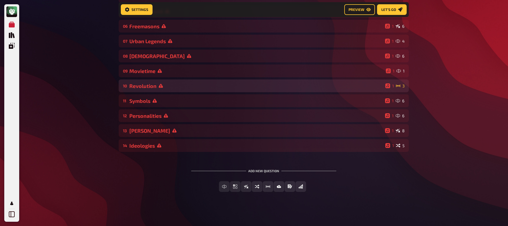
click at [141, 88] on div "Revolution" at bounding box center [256, 86] width 254 height 6
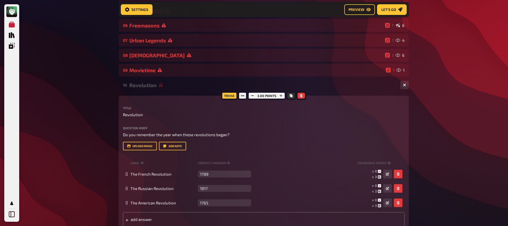
click at [141, 88] on div "Revolution" at bounding box center [262, 85] width 266 height 6
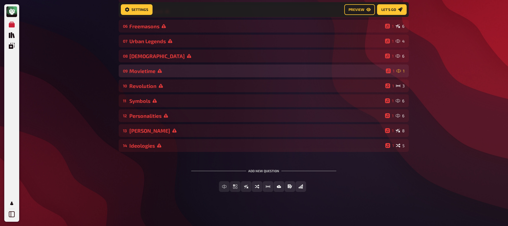
click at [146, 69] on div "Movietime" at bounding box center [256, 71] width 254 height 6
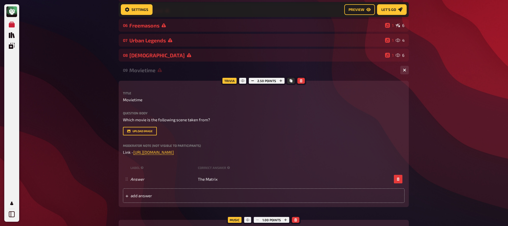
click at [145, 72] on div "Movietime" at bounding box center [262, 70] width 266 height 6
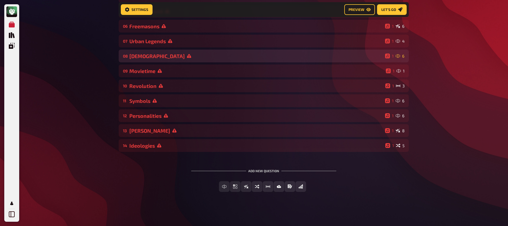
click at [148, 59] on div "[DEMOGRAPHIC_DATA]" at bounding box center [255, 56] width 253 height 6
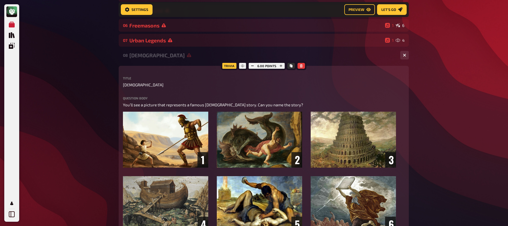
click at [148, 58] on div "[DEMOGRAPHIC_DATA]" at bounding box center [262, 55] width 266 height 6
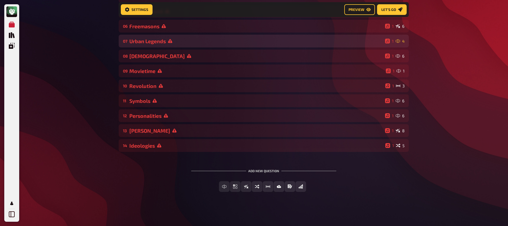
click at [148, 42] on div "Urban Legends" at bounding box center [255, 41] width 253 height 6
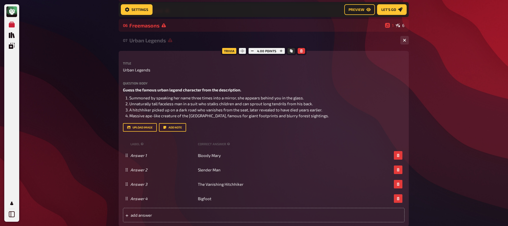
click at [148, 42] on div "Urban Legends" at bounding box center [262, 40] width 266 height 6
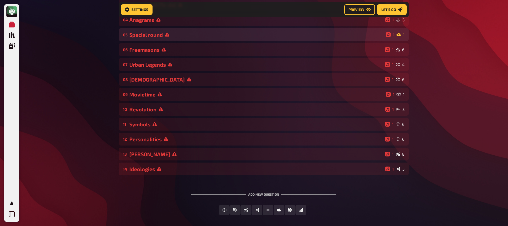
scroll to position [81, 0]
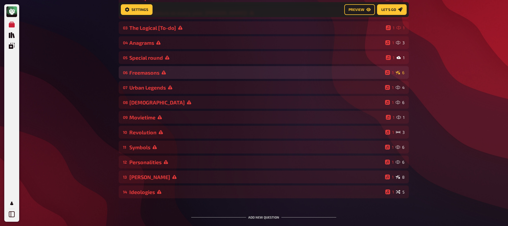
click at [150, 71] on div "Freemasons" at bounding box center [255, 73] width 253 height 6
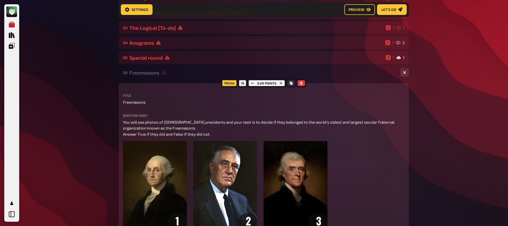
click at [150, 74] on div "Freemasons" at bounding box center [262, 73] width 266 height 6
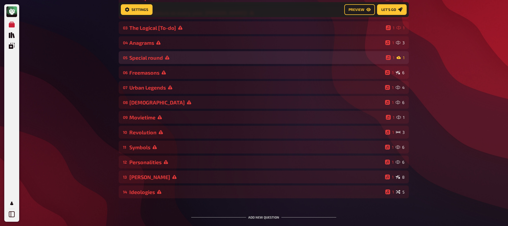
click at [149, 59] on div "Special round" at bounding box center [256, 58] width 254 height 6
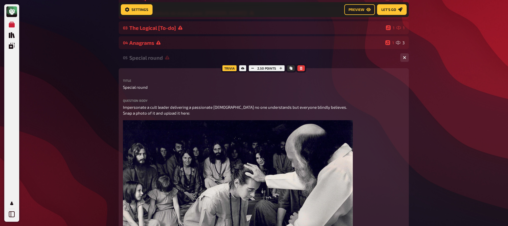
click at [149, 60] on div "Special round" at bounding box center [262, 58] width 266 height 6
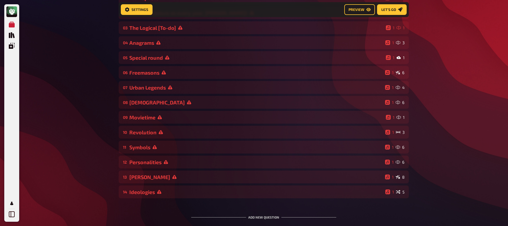
click at [78, 67] on div "My Quizzes Quiz Library Overlays My Account Home My Quizzes Religion, Believes …" at bounding box center [254, 95] width 508 height 353
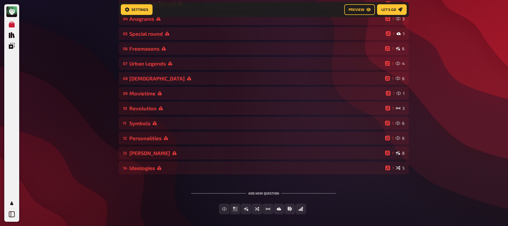
scroll to position [128, 0]
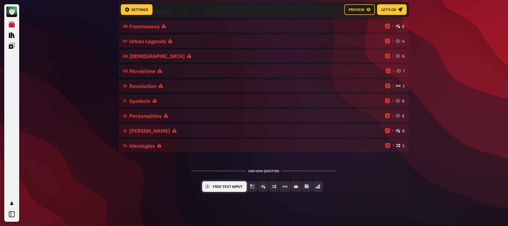
click at [225, 188] on button "Free Text Input" at bounding box center [224, 186] width 44 height 11
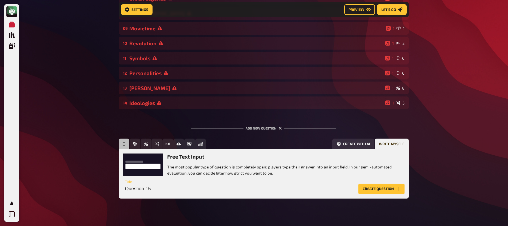
scroll to position [177, 0]
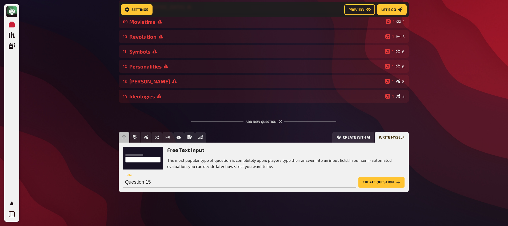
click at [395, 182] on button "Create question" at bounding box center [381, 182] width 46 height 11
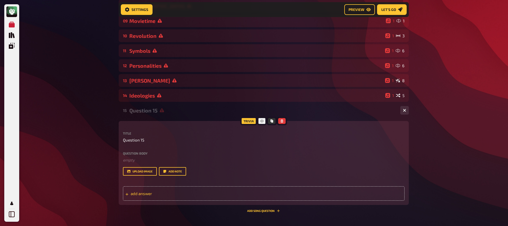
click at [170, 197] on div "add answer" at bounding box center [263, 193] width 281 height 14
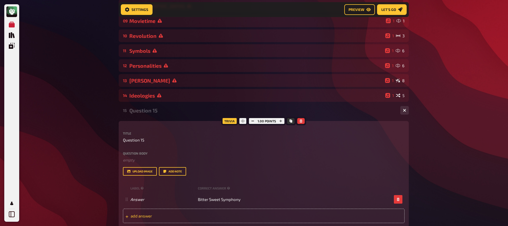
click at [165, 218] on span "add answer" at bounding box center [172, 215] width 83 height 5
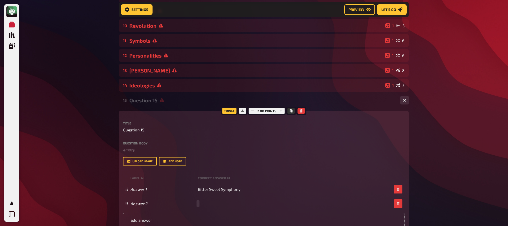
scroll to position [188, 0]
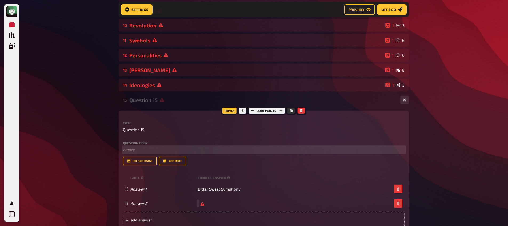
click at [152, 151] on p "﻿ empty" at bounding box center [263, 150] width 281 height 6
drag, startPoint x: 142, startPoint y: 151, endPoint x: 100, endPoint y: 151, distance: 41.8
click at [100, 151] on div "My Quizzes Quiz Library Overlays My Account Home My Quizzes Religion, Believes …" at bounding box center [254, 65] width 508 height 505
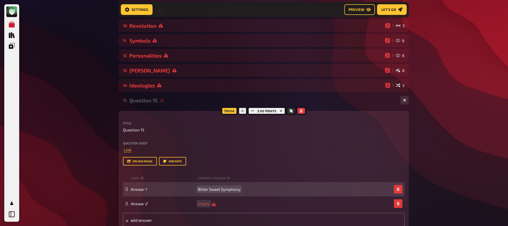
click at [211, 191] on span "Bitter Sweet Symphony" at bounding box center [219, 189] width 43 height 5
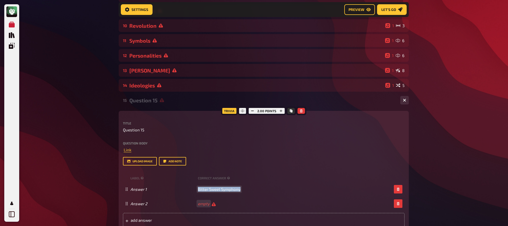
copy span "Bitter Sweet Symphony"
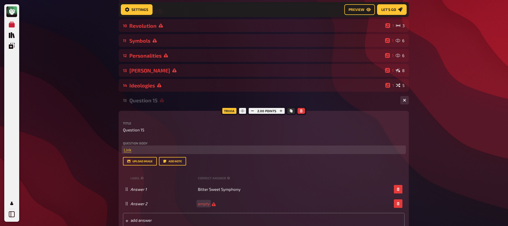
click at [123, 150] on span at bounding box center [123, 149] width 1 height 5
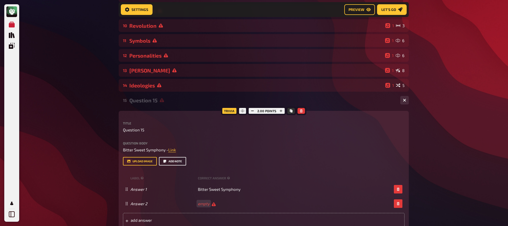
click at [172, 163] on button "Add note" at bounding box center [172, 161] width 27 height 9
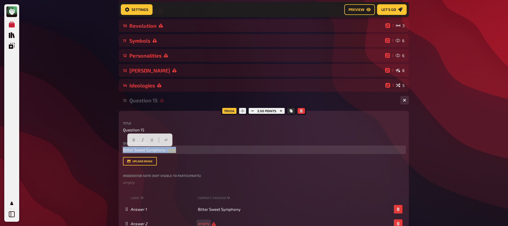
drag, startPoint x: 189, startPoint y: 149, endPoint x: 96, endPoint y: 149, distance: 93.3
click at [96, 149] on div "My Quizzes Quiz Library Overlays My Account Home My Quizzes Religion, Believes …" at bounding box center [254, 75] width 508 height 525
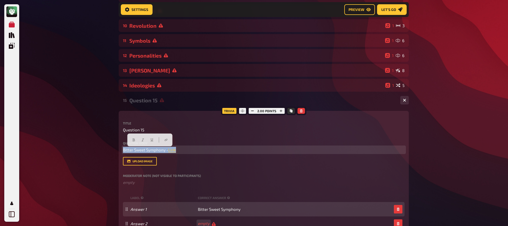
copy p "Bitter Sweet Symphony - Link ﻿"
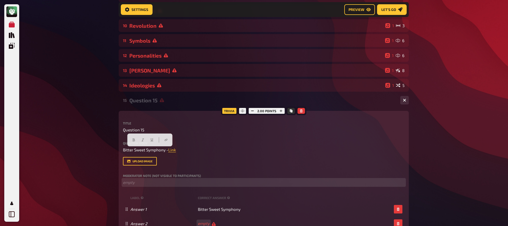
click at [153, 184] on p "﻿ empty" at bounding box center [263, 182] width 281 height 6
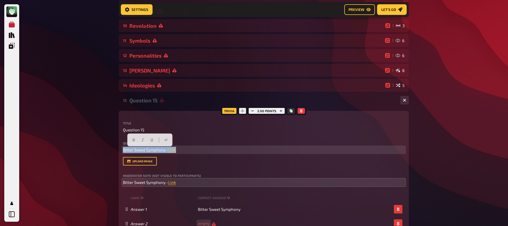
drag, startPoint x: 198, startPoint y: 151, endPoint x: 73, endPoint y: 146, distance: 124.8
click at [73, 148] on div "My Quizzes Quiz Library Overlays My Account Home My Quizzes Religion, Believes …" at bounding box center [254, 75] width 508 height 525
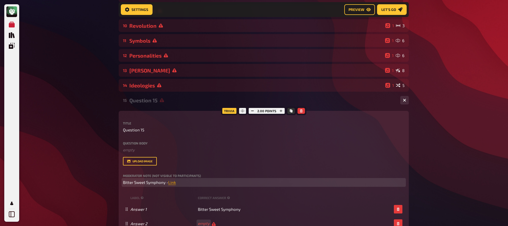
click at [173, 183] on span "Link" at bounding box center [172, 182] width 8 height 5
click at [173, 172] on icon "button" at bounding box center [172, 172] width 3 height 3
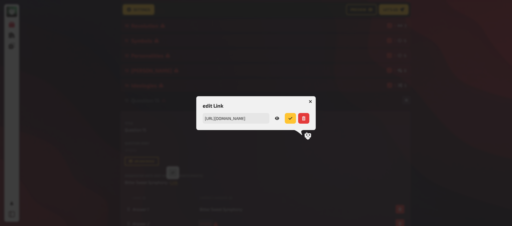
click at [276, 120] on link at bounding box center [276, 118] width 11 height 11
click at [310, 102] on icon "button" at bounding box center [310, 101] width 3 height 3
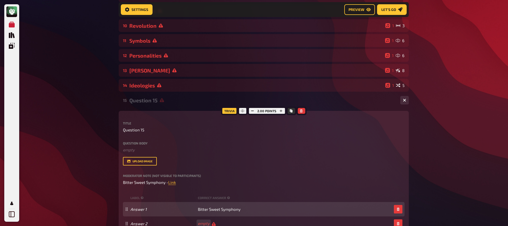
scroll to position [296, 0]
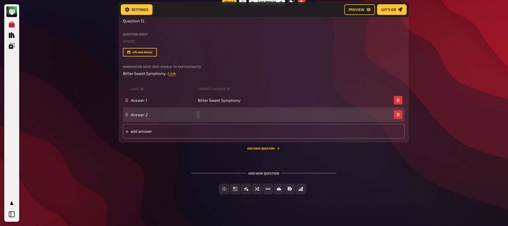
paste span
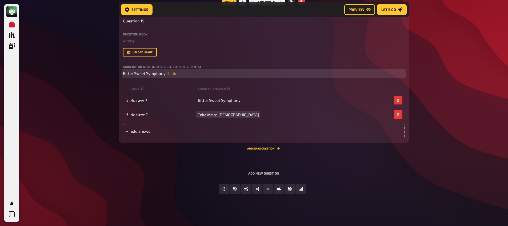
click at [191, 73] on p "Bitter Sweet Symphony - Link ﻿" at bounding box center [263, 73] width 281 height 6
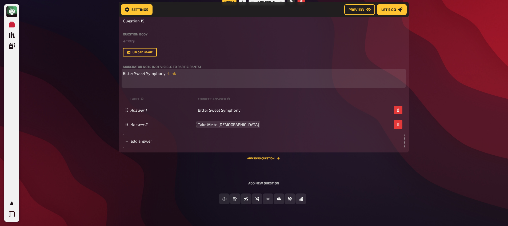
paste div
drag, startPoint x: 171, startPoint y: 83, endPoint x: 160, endPoint y: 84, distance: 11.6
click at [159, 83] on p "Take Me to [DEMOGRAPHIC_DATA] - Link" at bounding box center [263, 83] width 281 height 6
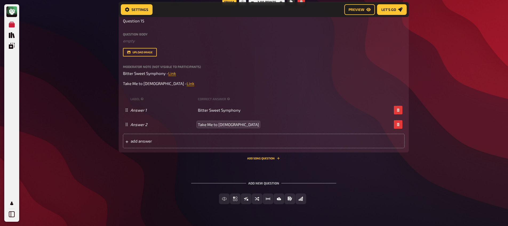
click at [208, 145] on div "add answer" at bounding box center [263, 141] width 281 height 14
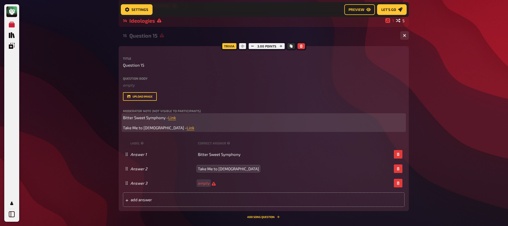
scroll to position [252, 0]
click at [183, 128] on p "Take Me to [DEMOGRAPHIC_DATA] - Link ﻿" at bounding box center [263, 128] width 281 height 6
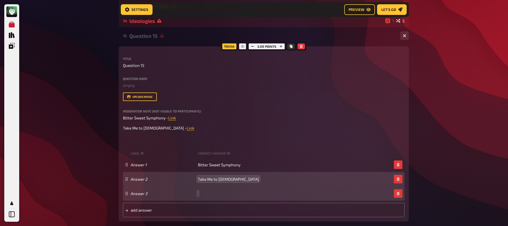
paste span
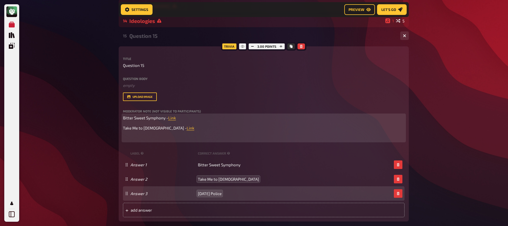
click at [157, 138] on p "﻿" at bounding box center [263, 138] width 281 height 6
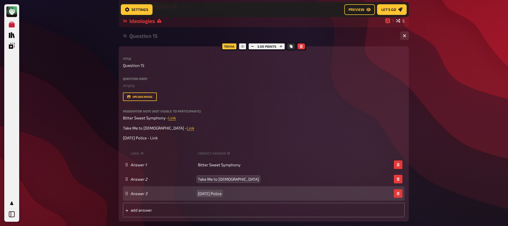
click at [215, 196] on span "[DATE] Police" at bounding box center [210, 193] width 24 height 5
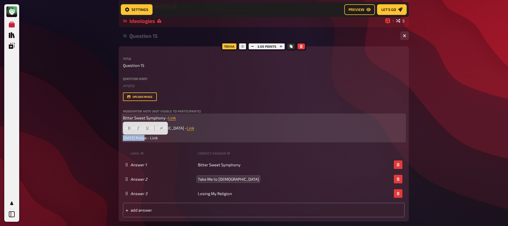
drag, startPoint x: 146, startPoint y: 139, endPoint x: 122, endPoint y: 140, distance: 24.8
click at [122, 140] on div "Trivia 3.00 points Title Question 15 Question body ﻿ empty Drop here to upload …" at bounding box center [264, 133] width 290 height 175
click at [160, 140] on p "Losing My Religion - Link" at bounding box center [263, 138] width 281 height 6
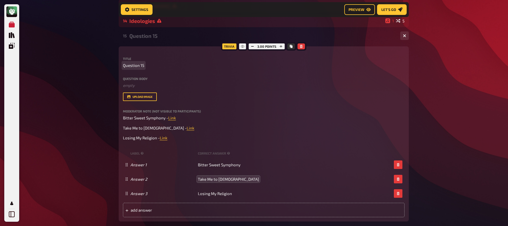
click at [136, 66] on span "Question 15" at bounding box center [133, 65] width 21 height 6
click at [138, 66] on span "Question 15" at bounding box center [133, 65] width 21 height 6
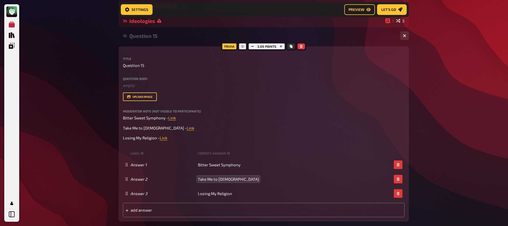
click at [157, 89] on div "Question body ﻿ empty Drop here to upload upload image" at bounding box center [263, 89] width 281 height 24
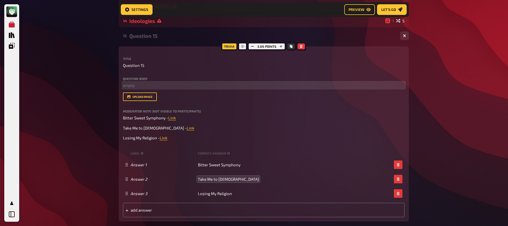
click at [156, 88] on p "﻿ empty" at bounding box center [263, 85] width 281 height 6
click at [135, 65] on span "Question 15" at bounding box center [133, 65] width 21 height 6
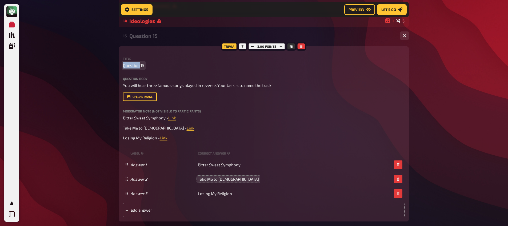
click at [135, 65] on span "Question 15" at bounding box center [133, 65] width 21 height 6
click at [101, 74] on div "My Quizzes Quiz Library Overlays My Account Home My Quizzes Religion, Believes …" at bounding box center [254, 27] width 508 height 559
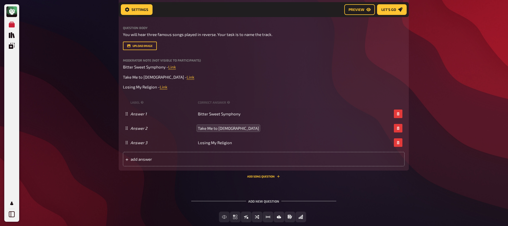
scroll to position [306, 0]
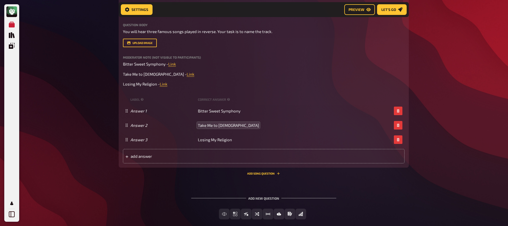
click at [274, 177] on div "15 Reverse 3 Trivia 3.00 points Title Reverse Question body You will hear three…" at bounding box center [264, 77] width 290 height 204
click at [274, 174] on button "Add Song question" at bounding box center [263, 173] width 33 height 3
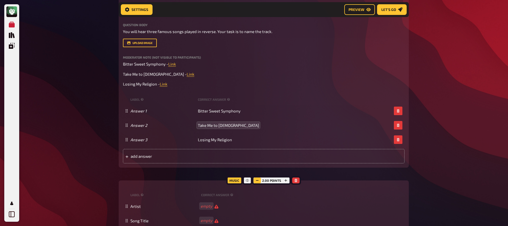
click at [257, 181] on icon "button" at bounding box center [257, 180] width 3 height 3
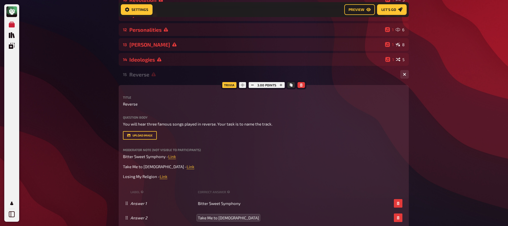
click at [139, 79] on div "15 Reverse 1 3" at bounding box center [264, 74] width 290 height 13
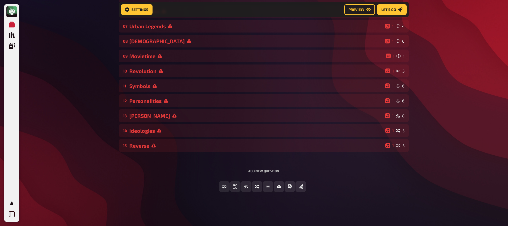
scroll to position [0, 0]
